Goal: Task Accomplishment & Management: Manage account settings

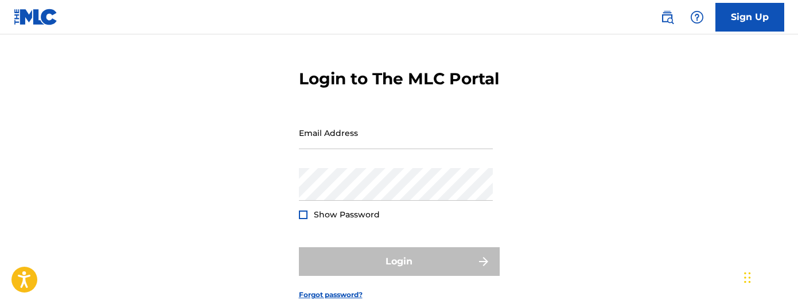
click at [561, 142] on div "Login to The MLC Portal Email Address Password Show Password Login Forgot passw…" at bounding box center [399, 175] width 798 height 286
click at [418, 149] on input "Email Address" at bounding box center [396, 133] width 194 height 33
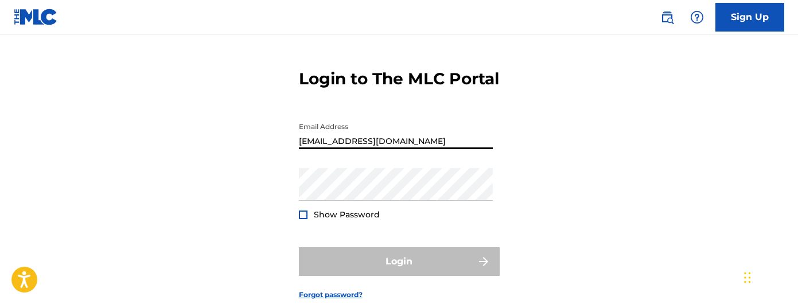
type input "[EMAIL_ADDRESS][DOMAIN_NAME]"
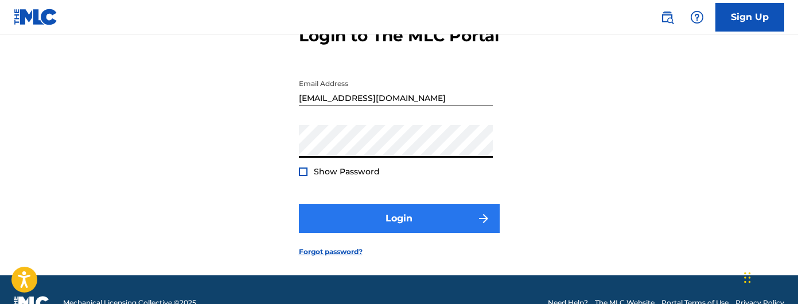
scroll to position [73, 0]
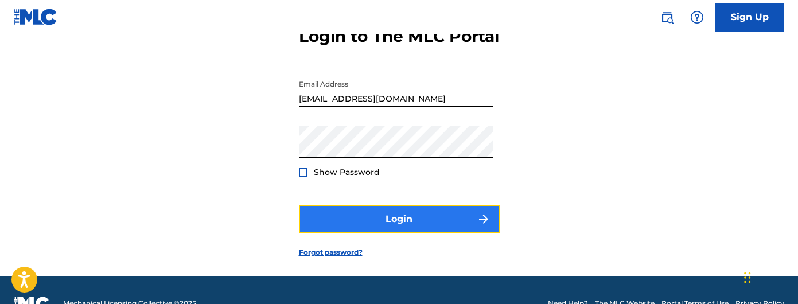
click at [411, 234] on button "Login" at bounding box center [399, 219] width 201 height 29
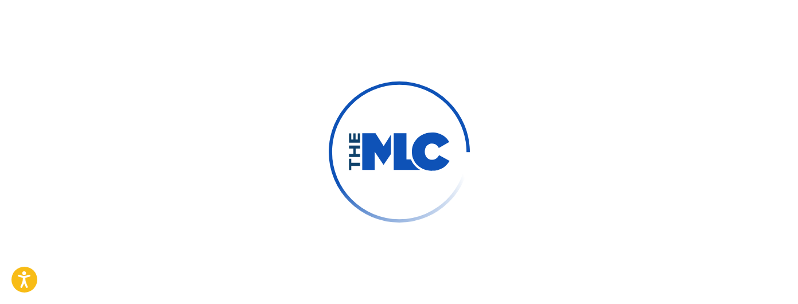
scroll to position [91, 0]
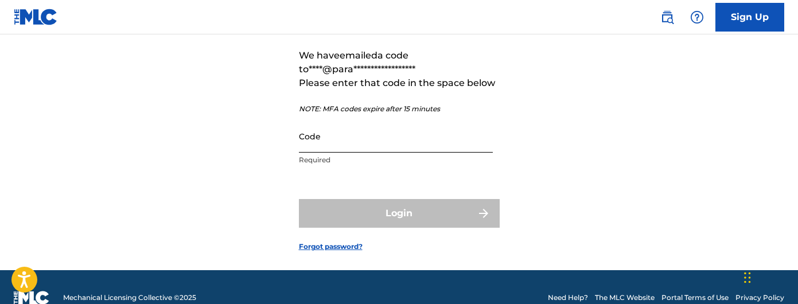
click at [420, 153] on input "Code" at bounding box center [396, 136] width 194 height 33
paste input "777171"
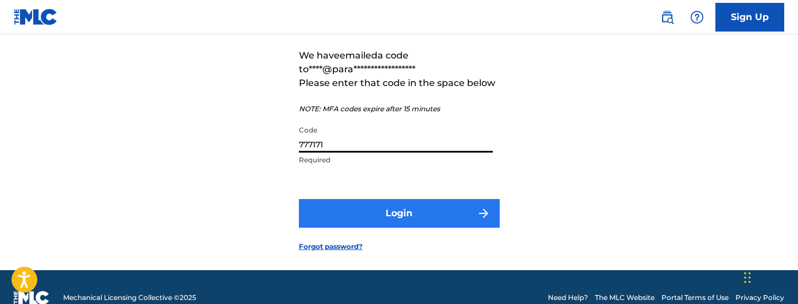
type input "777171"
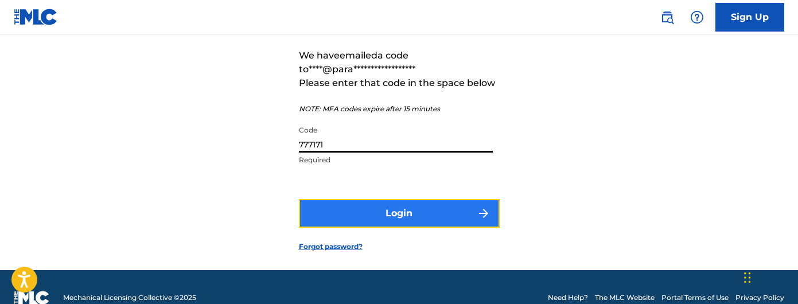
click at [388, 228] on button "Login" at bounding box center [399, 213] width 201 height 29
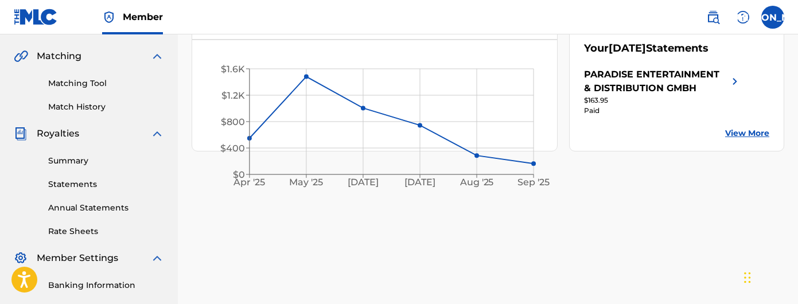
scroll to position [258, 0]
click at [81, 159] on link "Summary" at bounding box center [106, 160] width 116 height 12
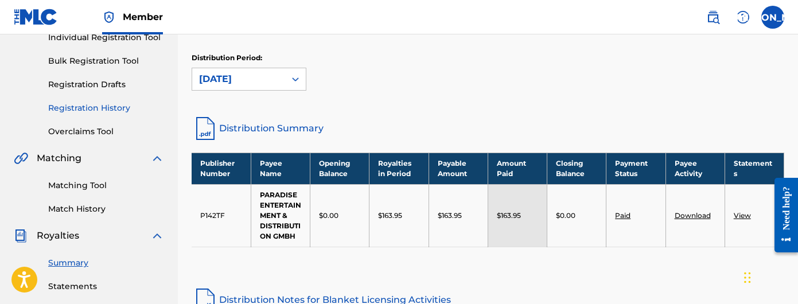
scroll to position [154, 0]
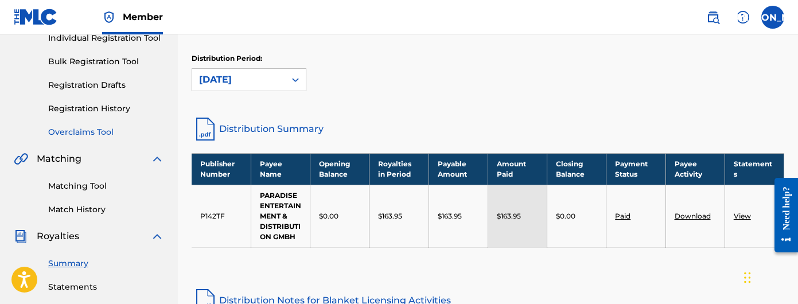
click at [92, 132] on link "Overclaims Tool" at bounding box center [106, 132] width 116 height 12
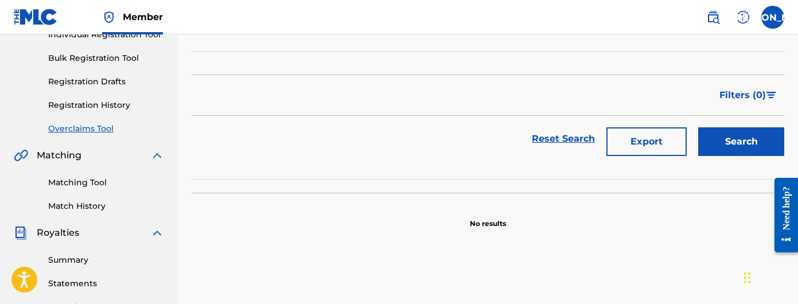
scroll to position [141, 0]
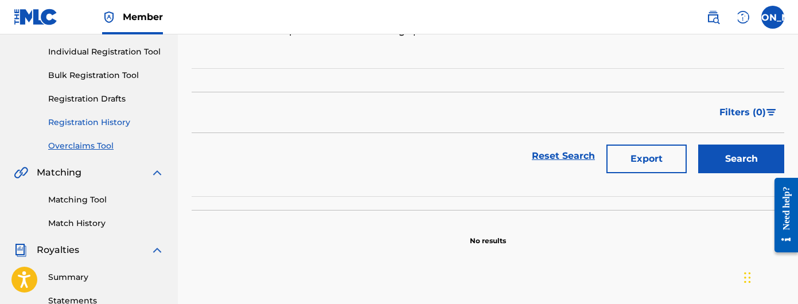
click at [91, 119] on link "Registration History" at bounding box center [106, 123] width 116 height 12
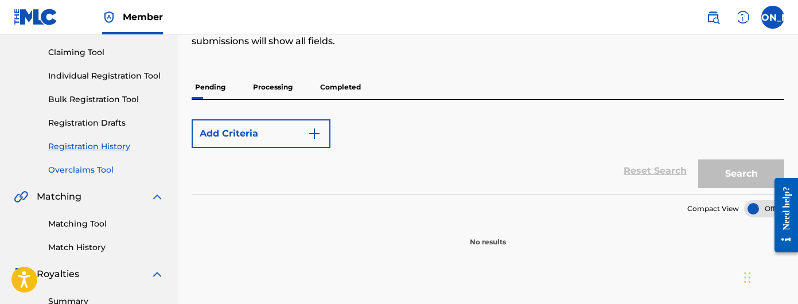
scroll to position [116, 0]
click at [78, 168] on link "Overclaims Tool" at bounding box center [106, 171] width 116 height 12
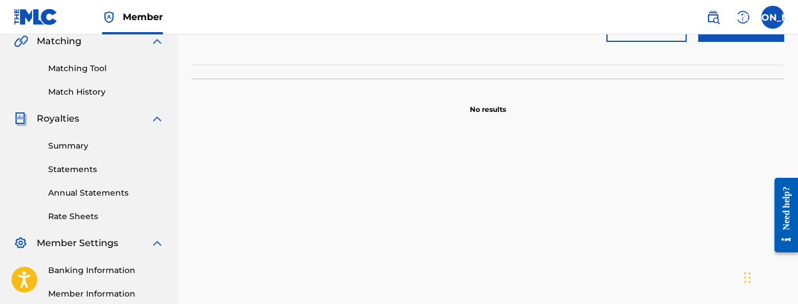
scroll to position [257, 0]
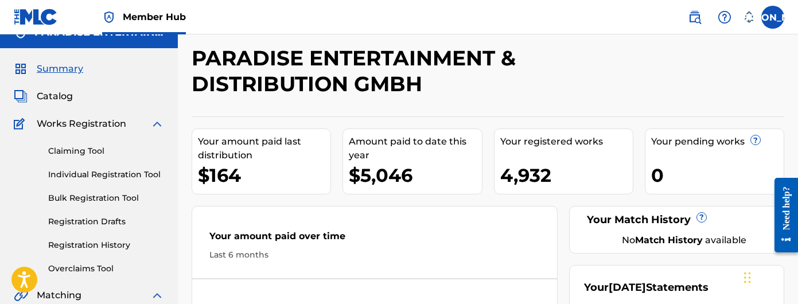
scroll to position [18, 0]
click at [113, 266] on link "Overclaims Tool" at bounding box center [106, 268] width 116 height 12
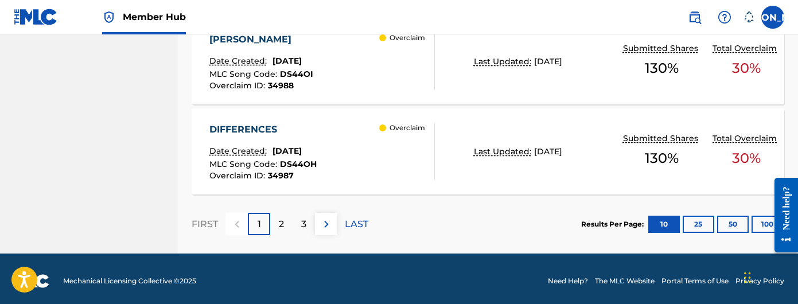
scroll to position [1148, 0]
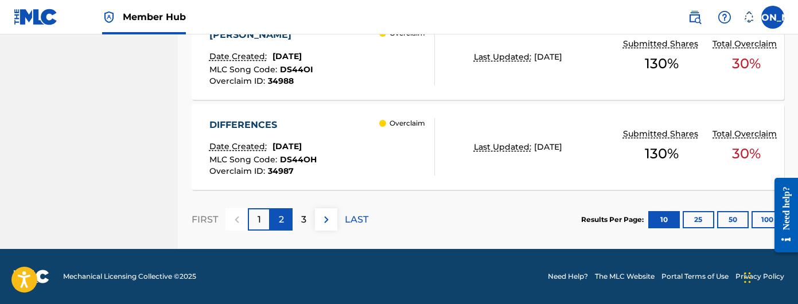
click at [285, 218] on div "2" at bounding box center [281, 219] width 22 height 22
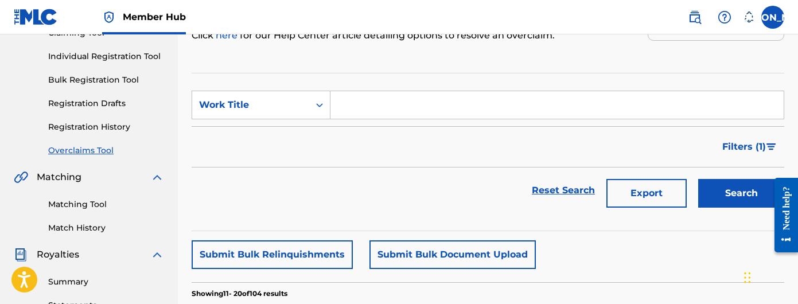
scroll to position [0, 0]
